Goal: Information Seeking & Learning: Understand process/instructions

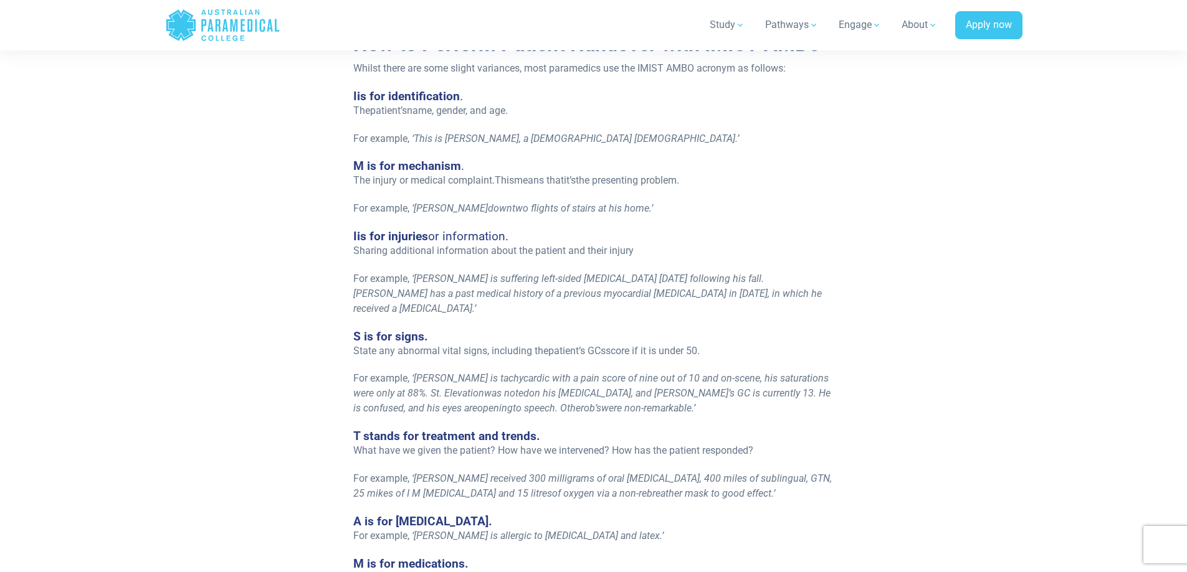
scroll to position [997, 0]
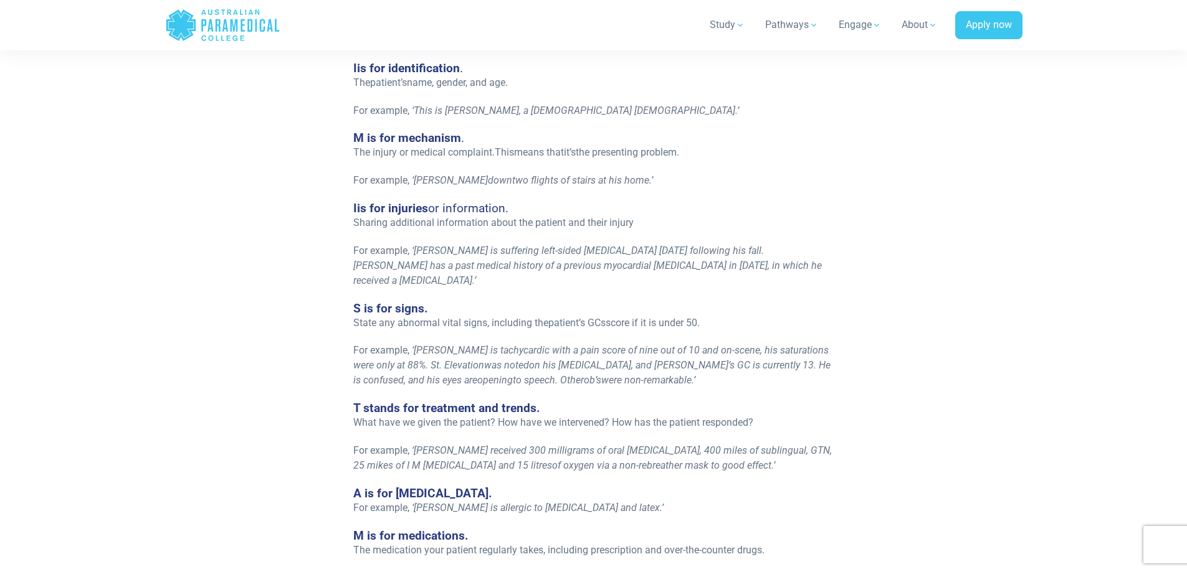
click at [167, 296] on div "Re-published [DATE]. If you work in emergency health, the term IMIST AMBO will …" at bounding box center [594, 46] width 872 height 1560
click at [89, 150] on section "Re-published [DATE]. If you work in emergency health, the term IMIST AMBO will …" at bounding box center [593, 46] width 1187 height 1560
click at [105, 92] on section "Re-published [DATE]. If you work in emergency health, the term IMIST AMBO will …" at bounding box center [593, 46] width 1187 height 1560
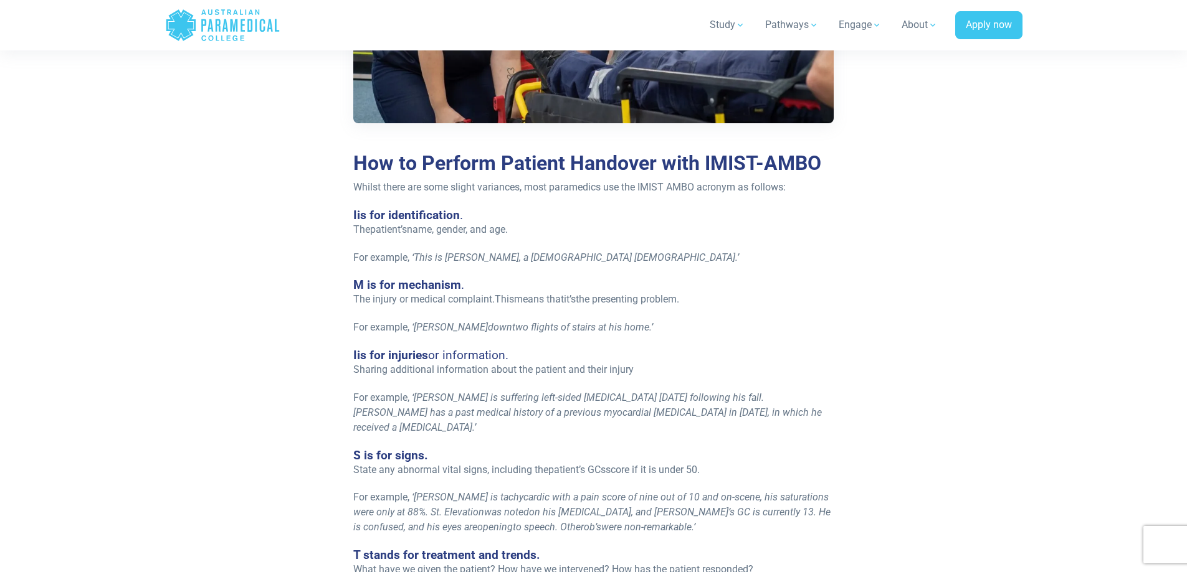
scroll to position [872, 0]
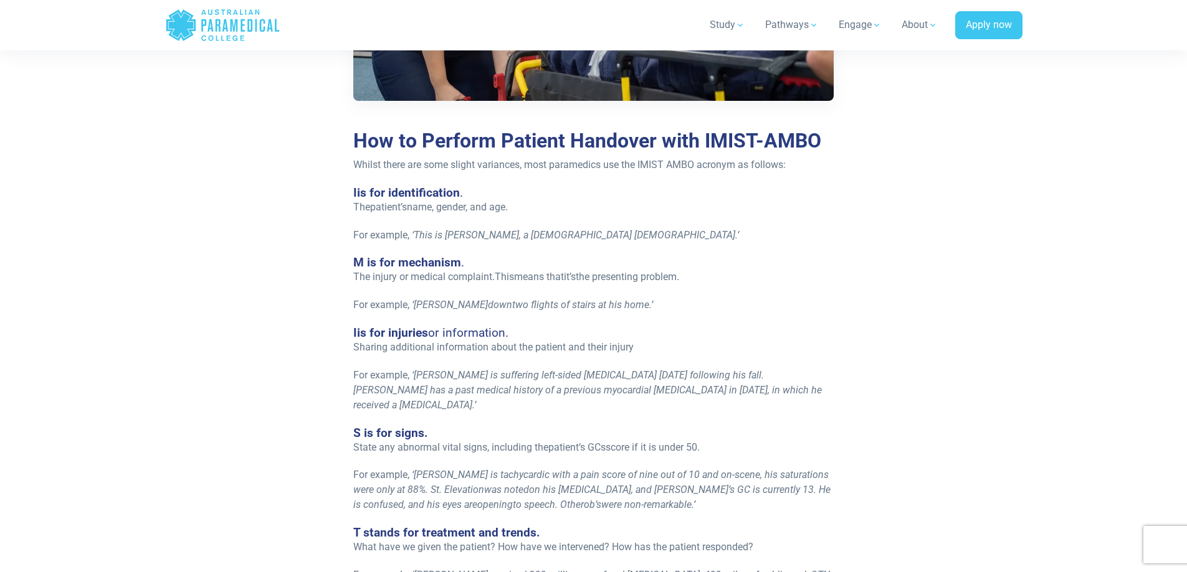
click at [803, 155] on div "Re-published [DATE]. If you work in emergency health, the term IMIST AMBO will …" at bounding box center [594, 178] width 496 height 1545
click at [795, 168] on p "Whilst there are some slight variances, most paramedics use the IMIST AMBO acro…" at bounding box center [593, 165] width 481 height 15
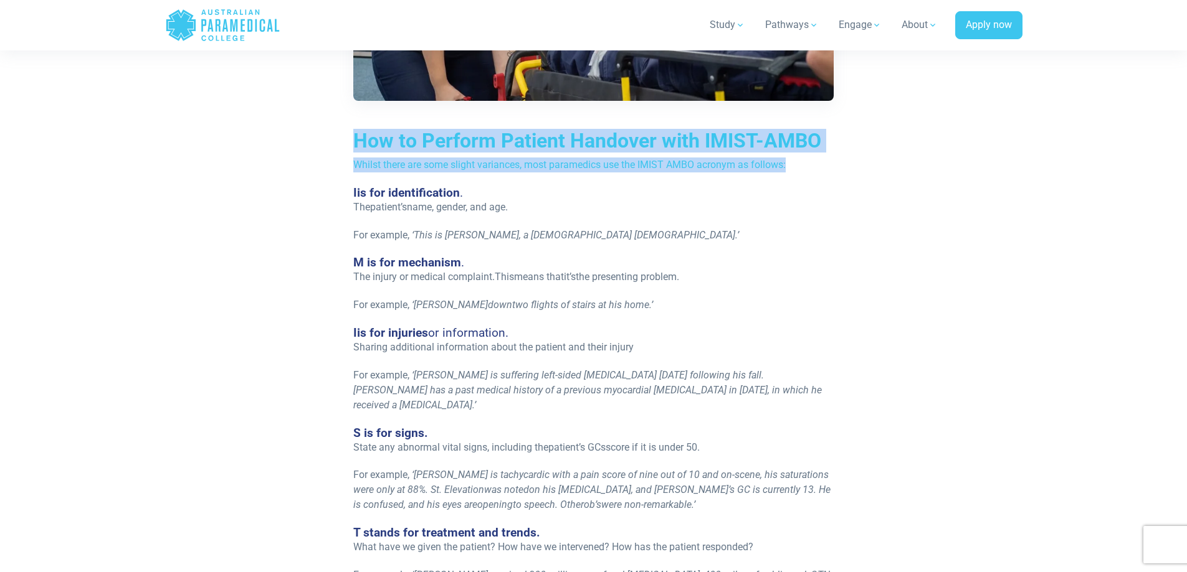
drag, startPoint x: 795, startPoint y: 168, endPoint x: 358, endPoint y: 144, distance: 437.9
click at [358, 144] on div "Re-published [DATE]. If you work in emergency health, the term IMIST AMBO will …" at bounding box center [594, 178] width 496 height 1545
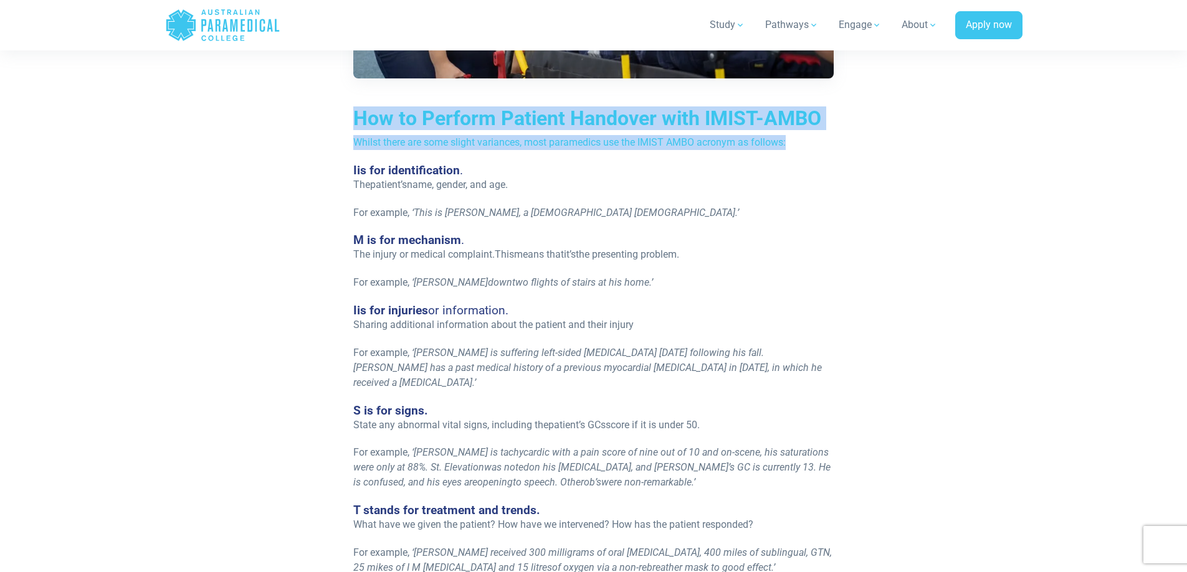
scroll to position [934, 0]
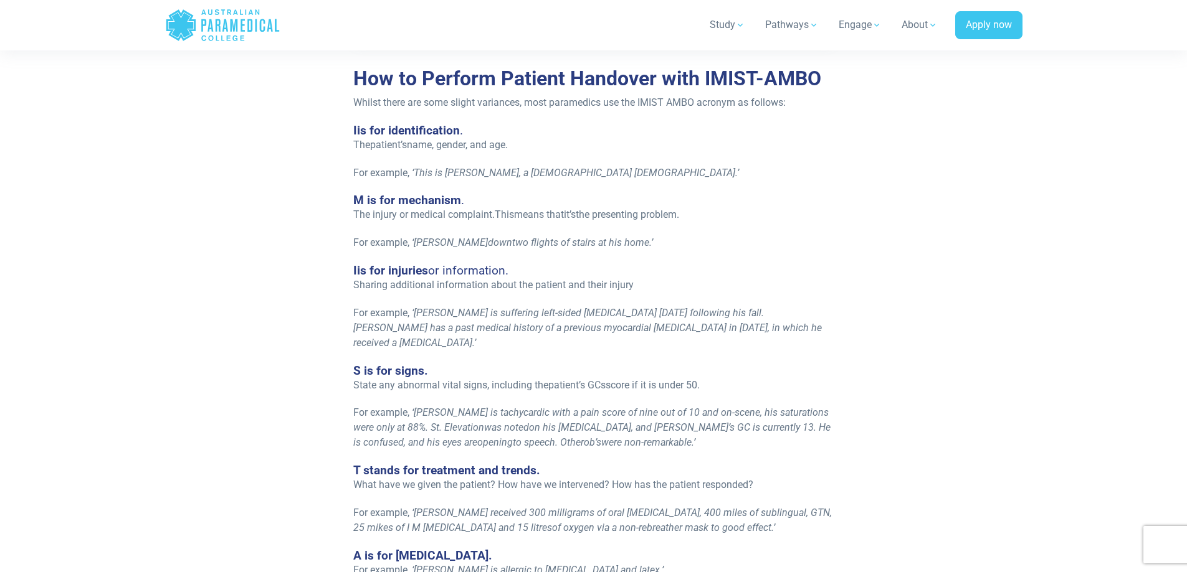
click at [341, 165] on div "Re-published [DATE]. If you work in emergency health, the term IMIST AMBO will …" at bounding box center [594, 115] width 744 height 1545
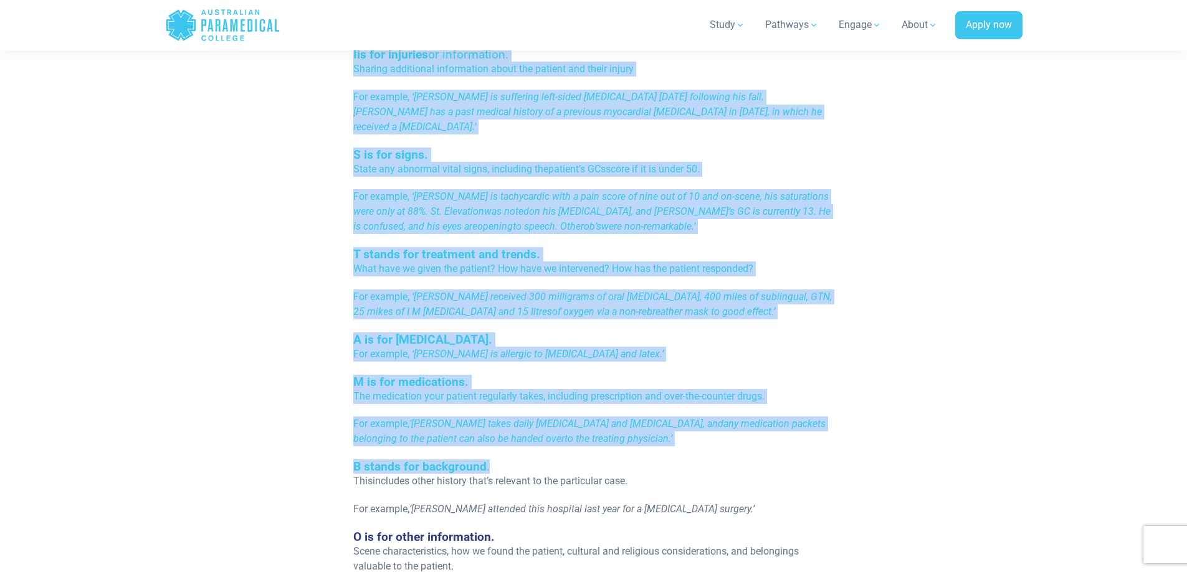
scroll to position [1370, 0]
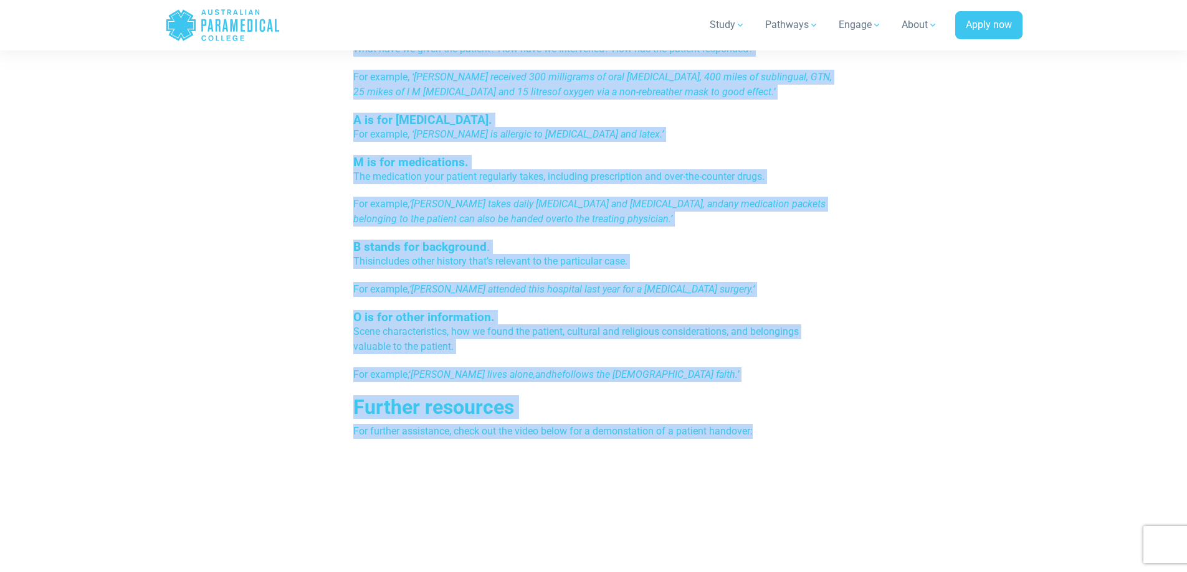
drag, startPoint x: 349, startPoint y: 139, endPoint x: 767, endPoint y: 420, distance: 504.5
click at [771, 424] on p "For further assistance, check out the video below for a demonstation of a patie…" at bounding box center [593, 431] width 481 height 15
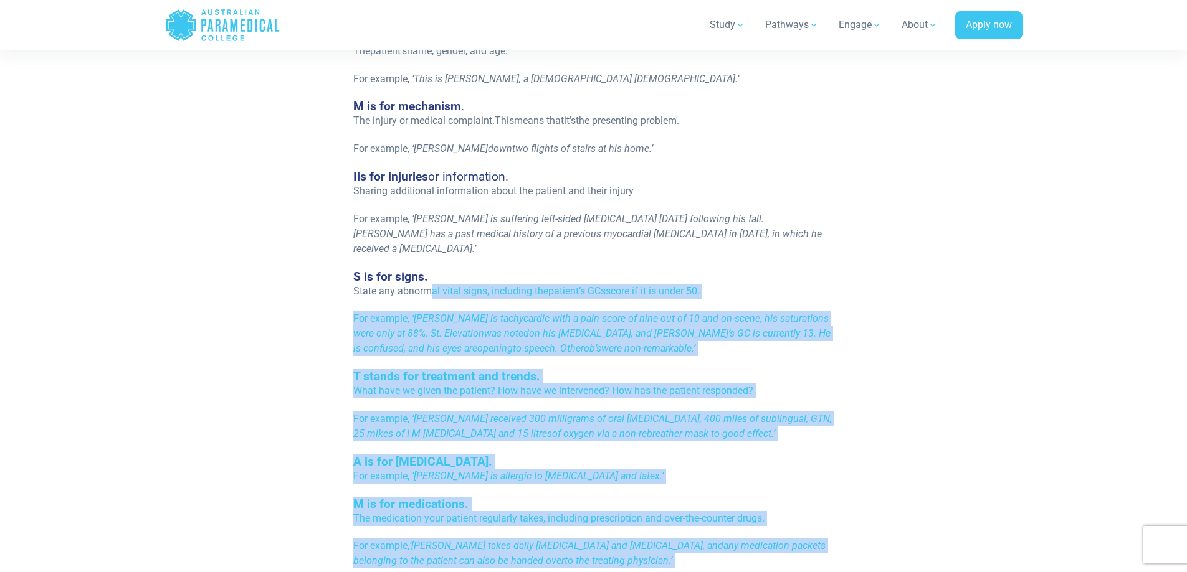
scroll to position [748, 0]
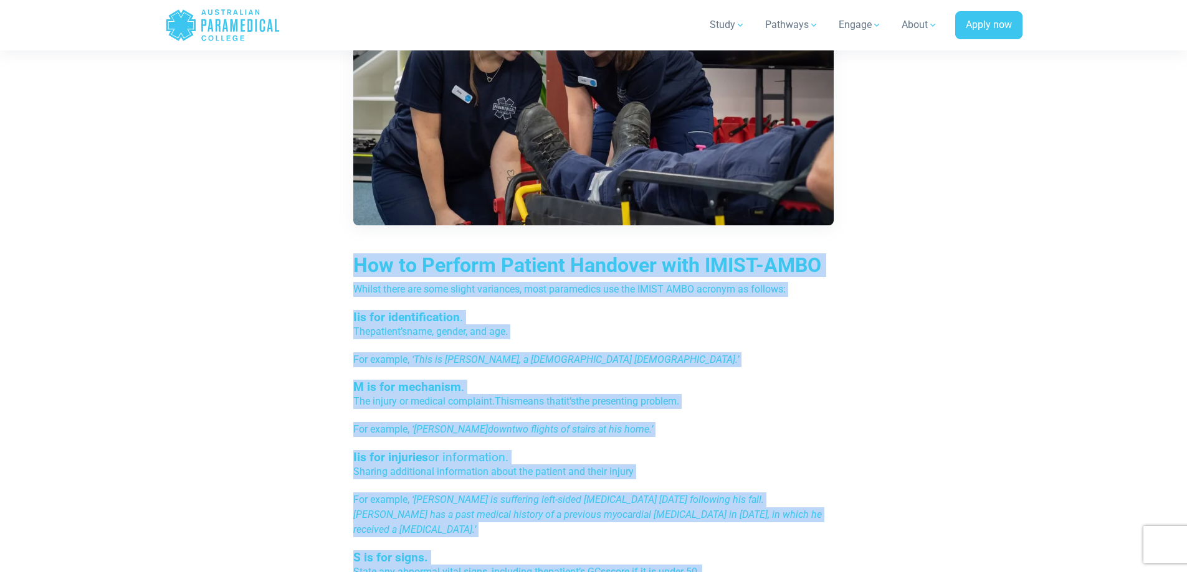
drag, startPoint x: 743, startPoint y: 412, endPoint x: 357, endPoint y: 258, distance: 416.0
click at [357, 258] on div "Re-published [DATE]. If you work in emergency health, the term IMIST AMBO will …" at bounding box center [594, 302] width 496 height 1545
click at [341, 250] on div "Re-published [DATE]. If you work in emergency health, the term IMIST AMBO will …" at bounding box center [594, 302] width 744 height 1545
click at [340, 250] on div "Re-published [DATE]. If you work in emergency health, the term IMIST AMBO will …" at bounding box center [594, 302] width 744 height 1545
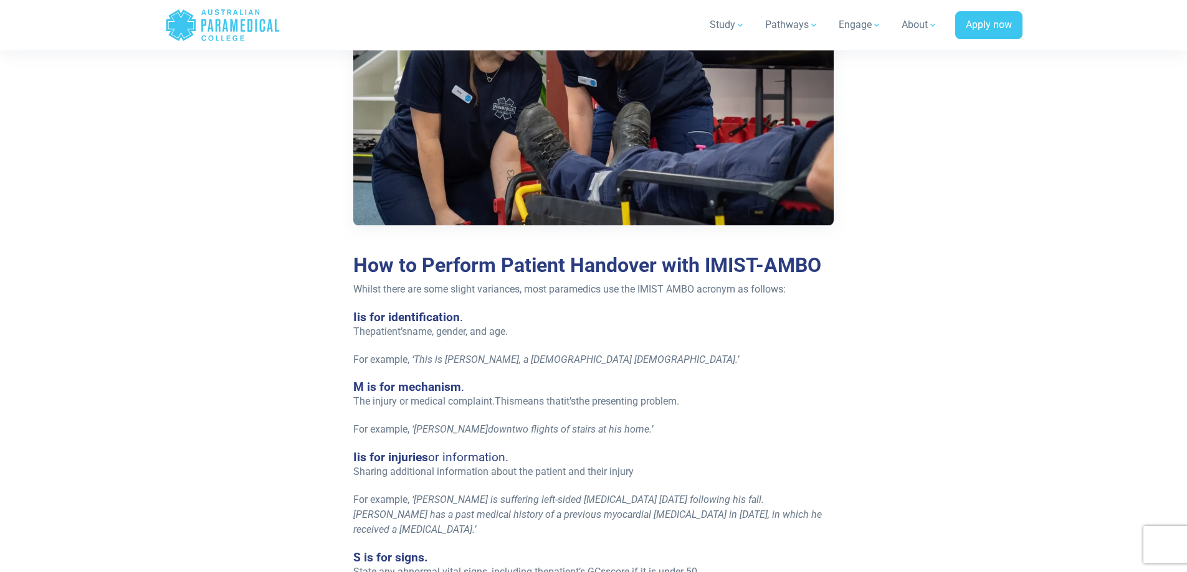
click at [97, 276] on section "Re-published [DATE]. If you work in emergency health, the term IMIST AMBO will …" at bounding box center [593, 295] width 1187 height 1560
click at [80, 239] on section "Re-published [DATE]. If you work in emergency health, the term IMIST AMBO will …" at bounding box center [593, 295] width 1187 height 1560
click at [152, 358] on section "Re-published [DATE]. If you work in emergency health, the term IMIST AMBO will …" at bounding box center [593, 295] width 1187 height 1560
click at [107, 222] on section "Re-published [DATE]. If you work in emergency health, the term IMIST AMBO will …" at bounding box center [593, 295] width 1187 height 1560
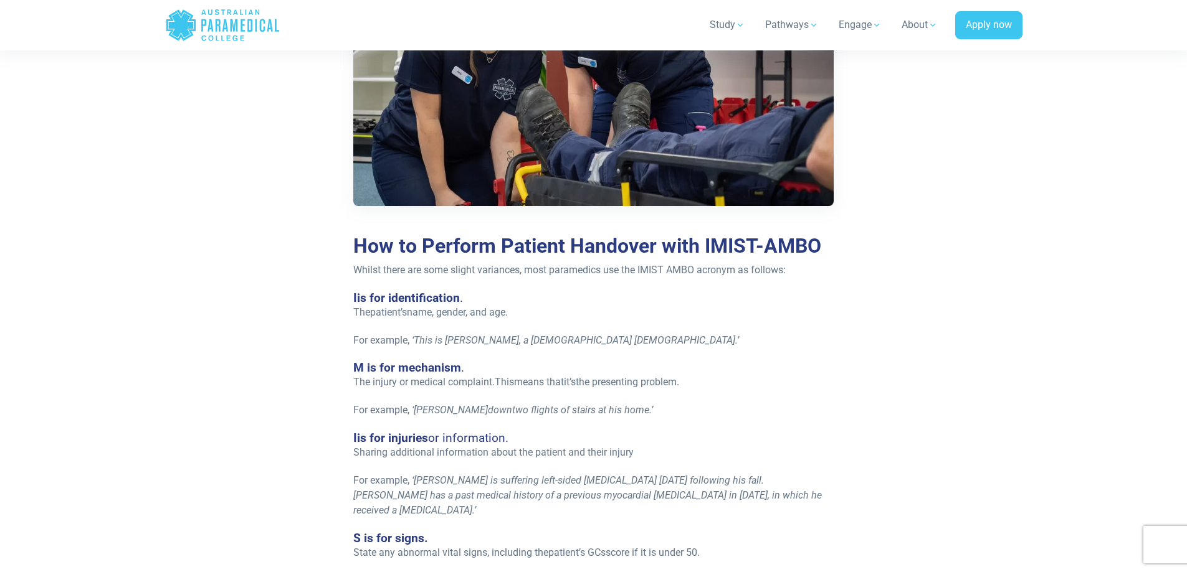
scroll to position [498, 0]
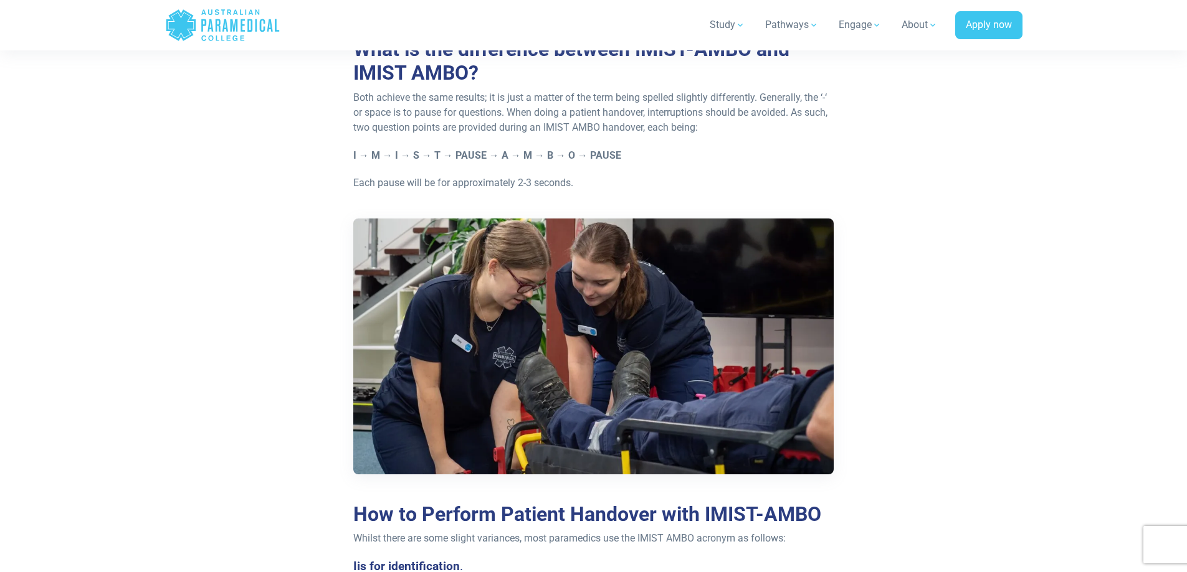
click at [52, 212] on section "Re-published [DATE]. If you work in emergency health, the term IMIST AMBO will …" at bounding box center [593, 545] width 1187 height 1560
click at [70, 239] on section "Re-published [DATE]. If you work in emergency health, the term IMIST AMBO will …" at bounding box center [593, 545] width 1187 height 1560
click at [179, 140] on div "Re-published [DATE]. If you work in emergency health, the term IMIST AMBO will …" at bounding box center [594, 545] width 872 height 1560
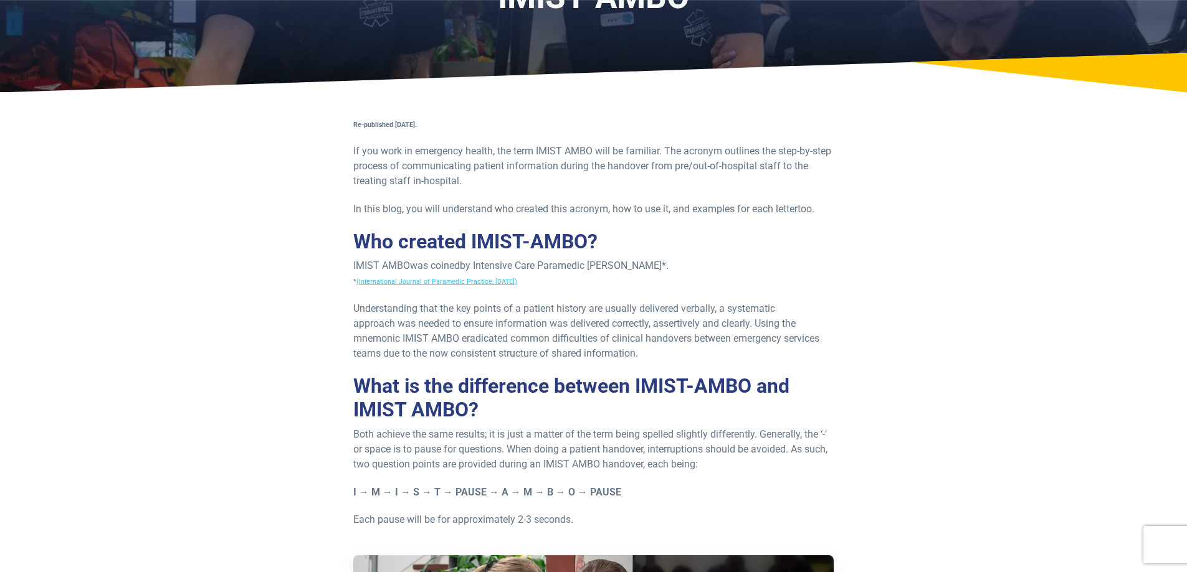
scroll to position [125, 0]
